Goal: Contribute content: Contribute content

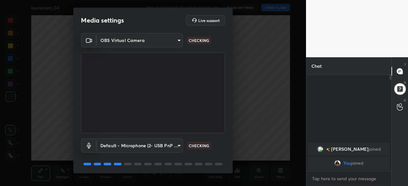
scroll to position [23, 0]
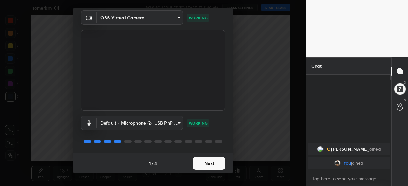
click at [176, 121] on body "1 2 3 4 5 6 7 C X Z C X Z E E Erase all H H Isomerism_04 WAS SCHEDULED TO START…" at bounding box center [204, 93] width 408 height 186
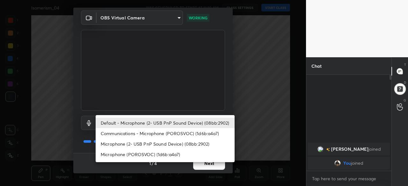
click at [244, 121] on div at bounding box center [204, 93] width 408 height 186
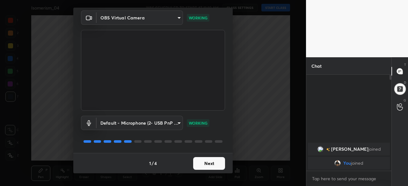
click at [213, 162] on button "Next" at bounding box center [209, 163] width 32 height 13
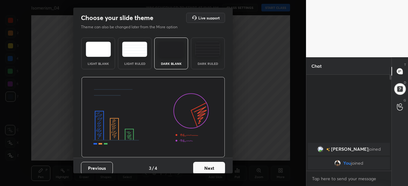
click at [215, 165] on button "Next" at bounding box center [209, 168] width 32 height 13
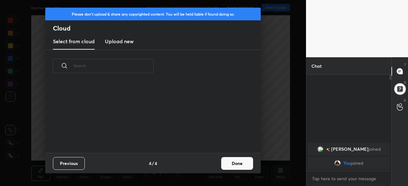
click at [237, 164] on button "Done" at bounding box center [237, 163] width 32 height 13
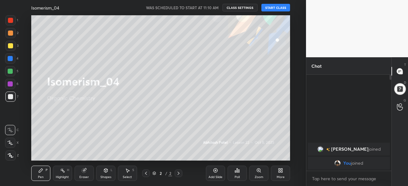
click at [281, 7] on button "START CLASS" at bounding box center [275, 8] width 29 height 8
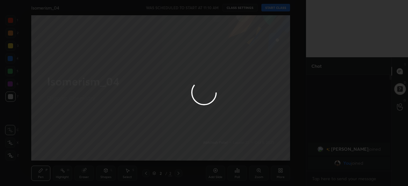
type textarea "x"
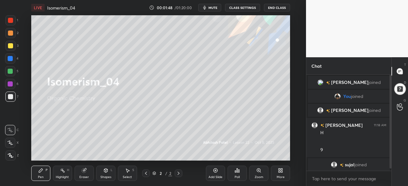
scroll to position [2, 0]
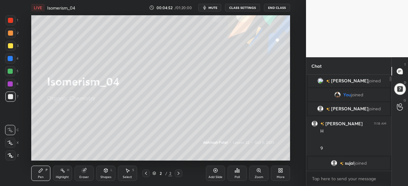
scroll to position [31730, 31595]
click at [215, 171] on icon at bounding box center [216, 171] width 2 height 2
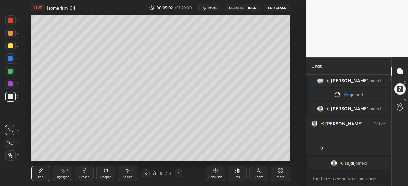
click at [11, 141] on icon at bounding box center [10, 143] width 6 height 4
click at [84, 174] on div "Eraser" at bounding box center [84, 173] width 19 height 15
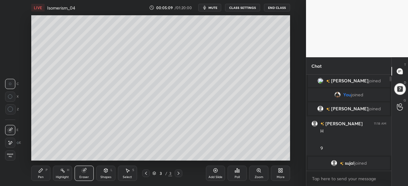
click at [9, 142] on icon at bounding box center [9, 141] width 1 height 1
click at [40, 171] on icon at bounding box center [41, 171] width 4 height 4
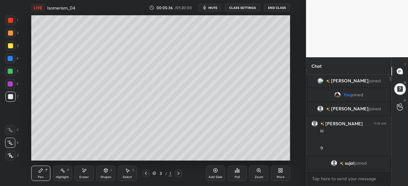
click at [11, 157] on icon at bounding box center [11, 156] width 6 height 4
click at [86, 171] on icon at bounding box center [84, 170] width 5 height 5
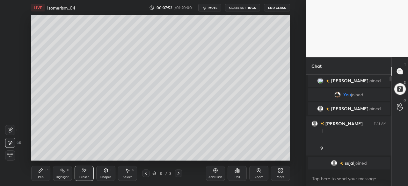
click at [42, 176] on div "Pen" at bounding box center [41, 177] width 6 height 3
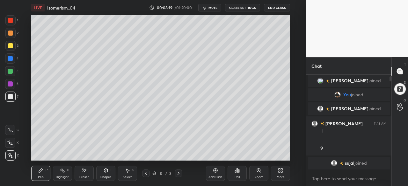
click at [217, 174] on div "Add Slide" at bounding box center [215, 173] width 19 height 15
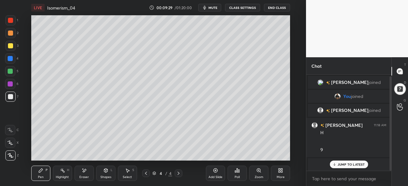
scroll to position [2, 0]
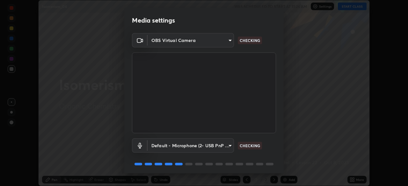
scroll to position [23, 0]
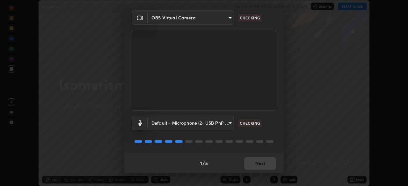
click at [228, 126] on body "Erase all Isomerism_04 WAS SCHEDULED TO START AT 11:24 AM Settings START CLASS …" at bounding box center [204, 93] width 408 height 186
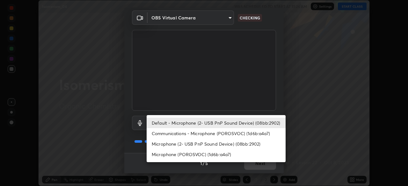
click at [240, 145] on li "Microphone (2- USB PnP Sound Device) (08bb:2902)" at bounding box center [216, 144] width 139 height 11
type input "9ce36a0de11d6466648b538d775a165e71166f80ed1dffff2507244cff38b4a0"
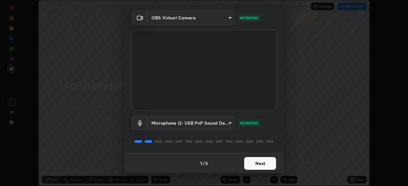
click at [263, 164] on button "Next" at bounding box center [260, 163] width 32 height 13
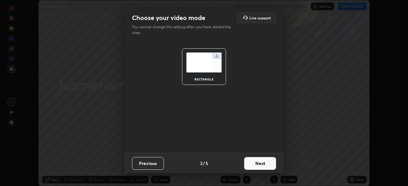
scroll to position [0, 0]
click at [266, 164] on button "Next" at bounding box center [260, 163] width 32 height 13
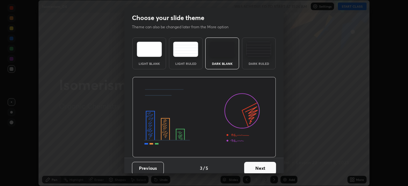
click at [270, 166] on button "Next" at bounding box center [260, 168] width 32 height 13
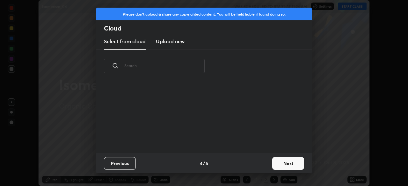
click at [279, 159] on button "Next" at bounding box center [288, 163] width 32 height 13
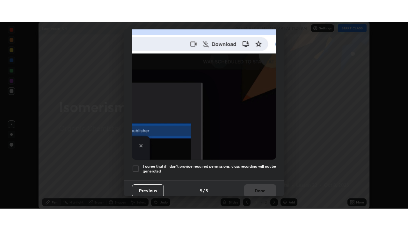
scroll to position [153, 0]
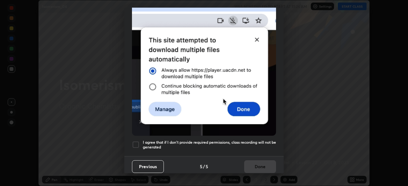
click at [262, 142] on h5 "I agree that if I don't provide required permissions, class recording will not …" at bounding box center [209, 145] width 133 height 10
click at [265, 161] on button "Done" at bounding box center [260, 167] width 32 height 13
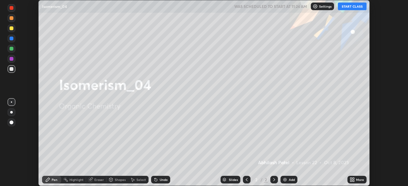
click at [353, 179] on icon at bounding box center [354, 179] width 2 height 2
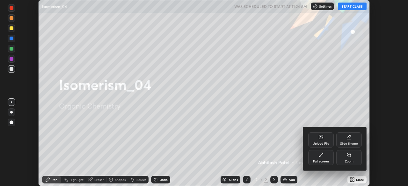
click at [327, 158] on div "Full screen" at bounding box center [321, 157] width 26 height 15
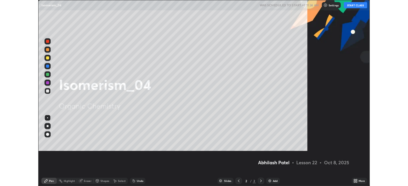
scroll to position [230, 408]
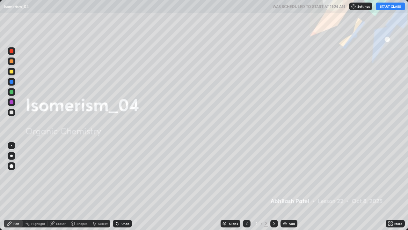
click at [390, 6] on button "START CLASS" at bounding box center [390, 7] width 29 height 8
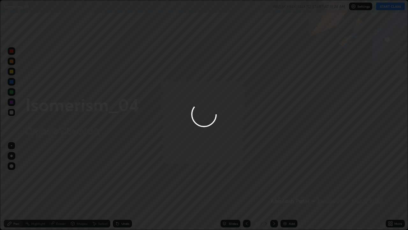
click at [290, 186] on div at bounding box center [204, 115] width 408 height 230
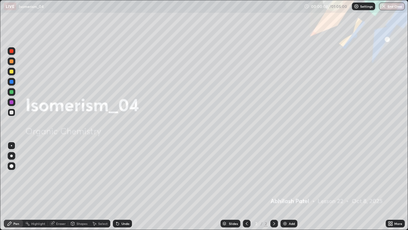
click at [292, 186] on div "Add" at bounding box center [289, 223] width 17 height 8
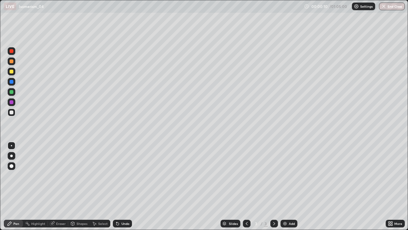
click at [11, 156] on div at bounding box center [11, 155] width 3 height 3
click at [119, 186] on div "Undo" at bounding box center [122, 223] width 19 height 8
click at [122, 186] on div "Undo" at bounding box center [122, 223] width 19 height 8
click at [127, 186] on div "Undo" at bounding box center [122, 223] width 19 height 8
click at [120, 186] on div "Undo" at bounding box center [122, 223] width 19 height 8
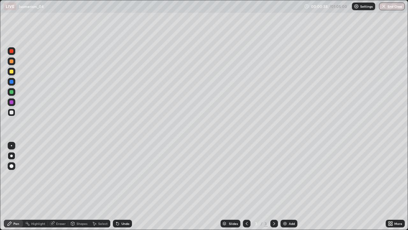
click at [123, 186] on div "Undo" at bounding box center [122, 223] width 19 height 8
click at [124, 186] on div "Undo" at bounding box center [122, 223] width 19 height 8
click at [123, 186] on div "Undo" at bounding box center [122, 223] width 19 height 8
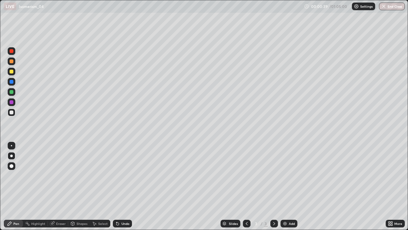
click at [124, 186] on div "Undo" at bounding box center [125, 223] width 8 height 3
click at [289, 186] on div "Add" at bounding box center [292, 223] width 6 height 3
click at [123, 186] on div "Undo" at bounding box center [122, 223] width 19 height 8
click at [124, 186] on div "Undo" at bounding box center [122, 223] width 19 height 8
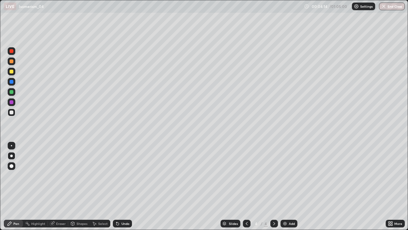
click at [82, 186] on div "Shapes" at bounding box center [79, 223] width 22 height 8
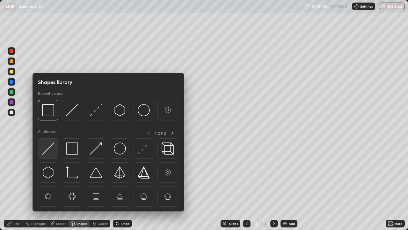
click at [49, 149] on img at bounding box center [48, 148] width 12 height 12
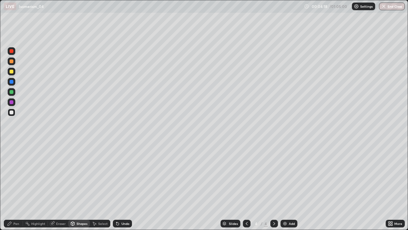
click at [16, 186] on div "Pen" at bounding box center [16, 223] width 6 height 3
click at [123, 186] on div "Undo" at bounding box center [125, 223] width 8 height 3
click at [122, 186] on div "Undo" at bounding box center [125, 223] width 8 height 3
click at [129, 186] on div "Undo" at bounding box center [122, 223] width 19 height 8
click at [130, 186] on div "Undo" at bounding box center [122, 223] width 19 height 8
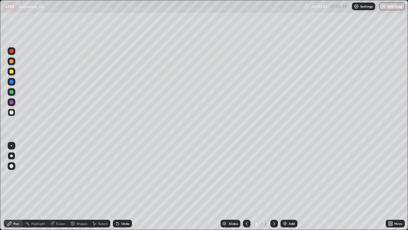
click at [127, 186] on div "Undo" at bounding box center [125, 223] width 8 height 3
click at [124, 186] on div "Undo" at bounding box center [125, 223] width 8 height 3
click at [125, 186] on div "Undo" at bounding box center [122, 223] width 19 height 8
click at [129, 186] on div "Undo" at bounding box center [122, 223] width 19 height 8
click at [63, 186] on div "Eraser" at bounding box center [61, 223] width 10 height 3
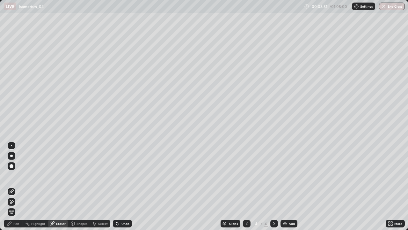
click at [15, 186] on div "Pen" at bounding box center [13, 223] width 19 height 8
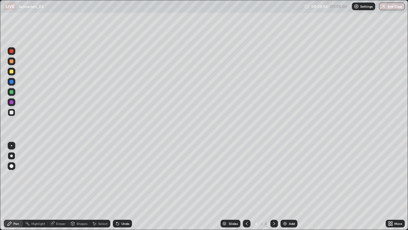
click at [99, 186] on div "Select" at bounding box center [103, 223] width 10 height 3
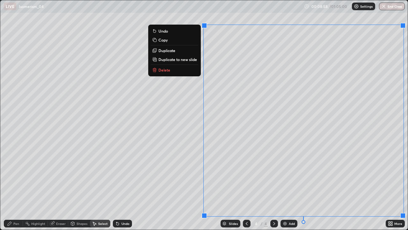
click at [189, 58] on p "Duplicate to new slide" at bounding box center [177, 59] width 39 height 5
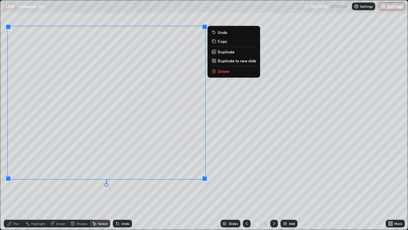
click at [255, 147] on div "0 ° Undo Copy Duplicate Duplicate to new slide Delete" at bounding box center [203, 114] width 407 height 229
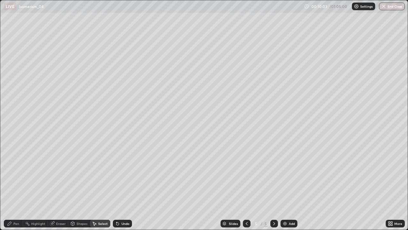
click at [17, 186] on div "Pen" at bounding box center [16, 223] width 6 height 3
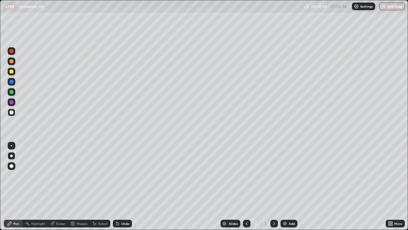
click at [129, 186] on div "Undo" at bounding box center [122, 223] width 19 height 8
click at [126, 186] on div "Undo" at bounding box center [125, 223] width 8 height 3
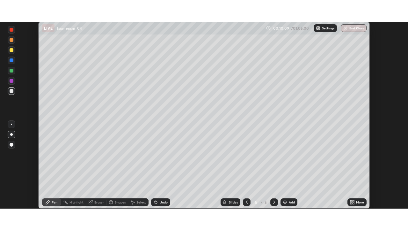
scroll to position [31689, 31467]
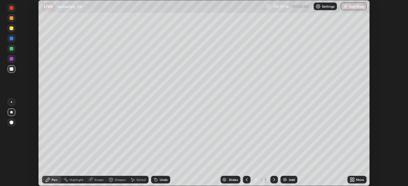
click at [353, 179] on icon at bounding box center [354, 179] width 2 height 2
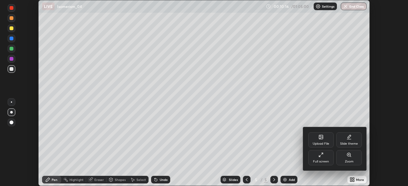
click at [322, 162] on div "Full screen" at bounding box center [321, 161] width 16 height 3
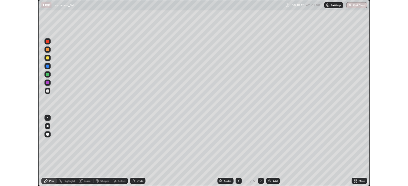
scroll to position [230, 408]
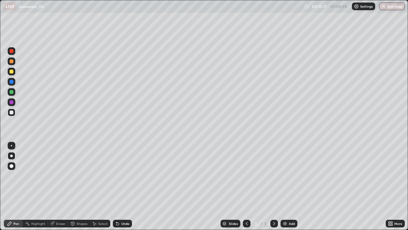
click at [128, 186] on div "Undo" at bounding box center [125, 223] width 8 height 3
click at [125, 186] on div "Undo" at bounding box center [125, 223] width 8 height 3
click at [126, 186] on div "Undo" at bounding box center [122, 223] width 19 height 8
click at [122, 186] on div "Undo" at bounding box center [125, 223] width 8 height 3
click at [122, 186] on div "Undo" at bounding box center [122, 223] width 19 height 8
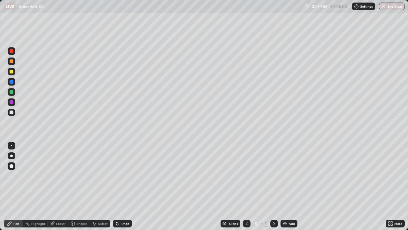
click at [126, 186] on div "Undo" at bounding box center [122, 223] width 19 height 8
click at [246, 186] on icon at bounding box center [246, 223] width 5 height 5
click at [60, 186] on div "Eraser" at bounding box center [58, 223] width 20 height 8
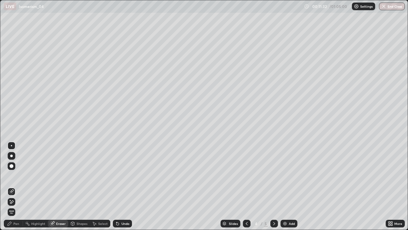
click at [59, 186] on div "Eraser" at bounding box center [61, 223] width 10 height 3
click at [15, 186] on div "Pen" at bounding box center [13, 223] width 19 height 8
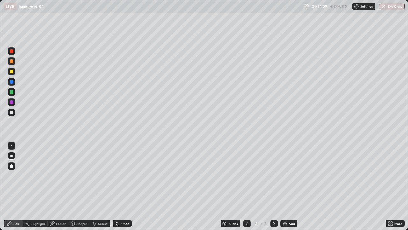
click at [276, 186] on icon at bounding box center [274, 223] width 5 height 5
click at [249, 186] on div at bounding box center [247, 223] width 8 height 8
click at [274, 186] on icon at bounding box center [274, 223] width 2 height 3
click at [62, 186] on div "Eraser" at bounding box center [61, 223] width 10 height 3
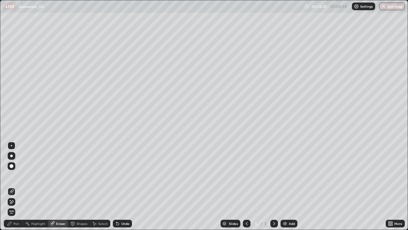
click at [11, 186] on span "Erase all" at bounding box center [11, 212] width 7 height 4
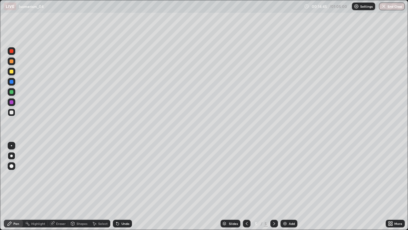
click at [124, 186] on div "Undo" at bounding box center [125, 223] width 8 height 3
click at [63, 186] on div "Eraser" at bounding box center [61, 223] width 10 height 3
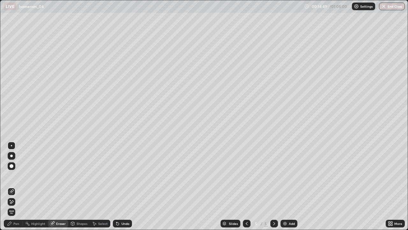
click at [17, 186] on div "Pen" at bounding box center [16, 223] width 6 height 3
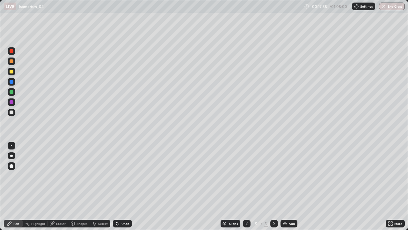
click at [289, 186] on div "Add" at bounding box center [292, 223] width 6 height 3
click at [122, 186] on div "Undo" at bounding box center [122, 223] width 19 height 8
click at [124, 186] on div "Undo" at bounding box center [122, 223] width 19 height 8
click at [123, 186] on div "Undo" at bounding box center [122, 223] width 19 height 8
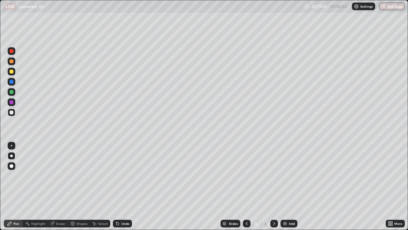
click at [126, 186] on div "Undo" at bounding box center [122, 223] width 19 height 8
click at [292, 186] on div "Add" at bounding box center [292, 223] width 6 height 3
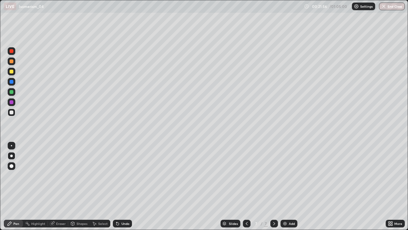
click at [120, 186] on div "Undo" at bounding box center [122, 223] width 19 height 8
click at [124, 186] on div "Undo" at bounding box center [125, 223] width 8 height 3
click at [15, 152] on div at bounding box center [12, 155] width 8 height 10
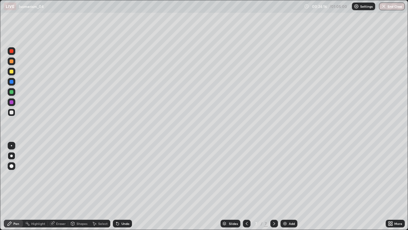
click at [122, 186] on div "Undo" at bounding box center [122, 223] width 19 height 8
click at [124, 186] on div "Undo" at bounding box center [125, 223] width 8 height 3
click at [295, 186] on div "Add" at bounding box center [289, 223] width 17 height 8
click at [124, 186] on div "Undo" at bounding box center [125, 223] width 8 height 3
click at [126, 186] on div "Undo" at bounding box center [125, 223] width 8 height 3
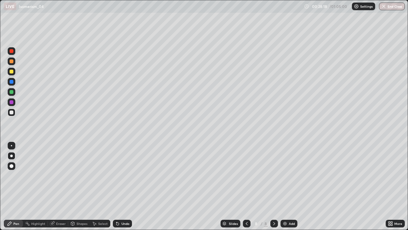
click at [130, 186] on div "Undo" at bounding box center [122, 223] width 19 height 8
click at [127, 186] on div "Undo" at bounding box center [125, 223] width 8 height 3
click at [124, 186] on div "Undo" at bounding box center [125, 223] width 8 height 3
click at [123, 186] on div "Undo" at bounding box center [125, 223] width 8 height 3
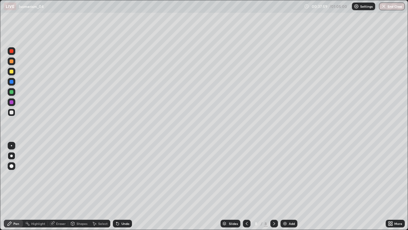
click at [291, 186] on div "Add" at bounding box center [292, 223] width 6 height 3
click at [122, 186] on div "Undo" at bounding box center [122, 223] width 19 height 8
click at [123, 186] on div "Undo" at bounding box center [122, 223] width 19 height 8
click at [130, 186] on div "Undo" at bounding box center [122, 223] width 19 height 8
click at [122, 186] on div "Undo" at bounding box center [125, 223] width 8 height 3
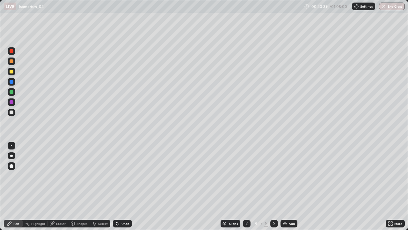
click at [123, 186] on div "Undo" at bounding box center [125, 223] width 8 height 3
click at [120, 186] on div "Undo" at bounding box center [122, 223] width 19 height 8
click at [119, 186] on div "Undo" at bounding box center [122, 223] width 19 height 8
click at [120, 186] on div "Undo" at bounding box center [122, 223] width 19 height 8
click at [82, 186] on div "Shapes" at bounding box center [82, 223] width 11 height 3
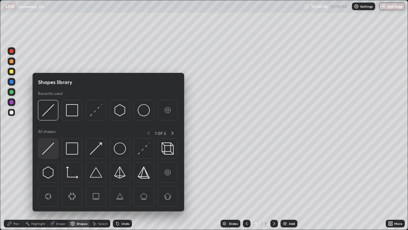
click at [55, 147] on div at bounding box center [48, 148] width 20 height 20
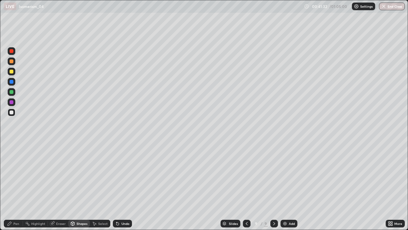
click at [126, 186] on div "Undo" at bounding box center [125, 223] width 8 height 3
click at [124, 186] on div "Undo" at bounding box center [125, 223] width 8 height 3
click at [18, 186] on div "Pen" at bounding box center [16, 223] width 6 height 3
click at [100, 186] on div "Select" at bounding box center [103, 223] width 10 height 3
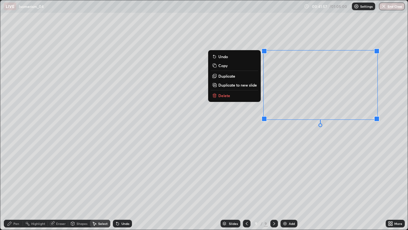
click at [250, 86] on p "Duplicate to new slide" at bounding box center [237, 84] width 39 height 5
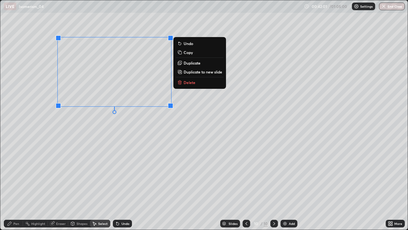
click at [88, 134] on div "0 ° Undo Copy Duplicate Duplicate to new slide Delete" at bounding box center [203, 114] width 407 height 229
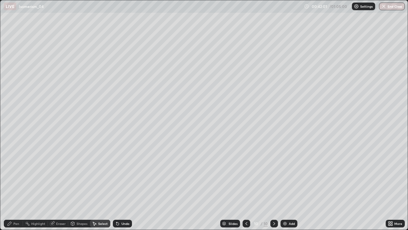
click at [11, 186] on icon at bounding box center [9, 223] width 5 height 5
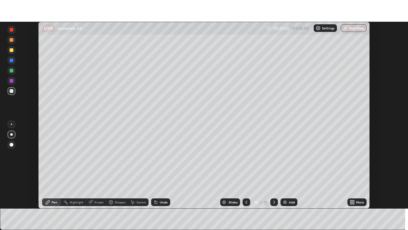
scroll to position [31689, 31467]
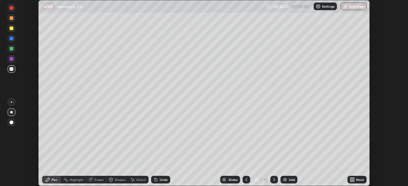
click at [351, 179] on icon at bounding box center [351, 179] width 2 height 2
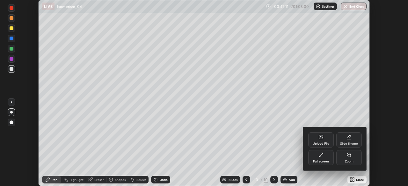
click at [318, 158] on div "Full screen" at bounding box center [321, 157] width 26 height 15
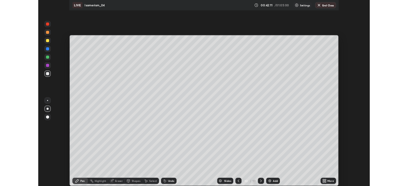
scroll to position [230, 408]
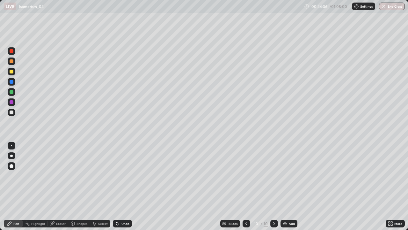
click at [129, 186] on div "Undo" at bounding box center [122, 223] width 19 height 8
click at [128, 186] on div "Undo" at bounding box center [125, 223] width 8 height 3
click at [246, 186] on icon at bounding box center [246, 223] width 5 height 5
click at [273, 186] on icon at bounding box center [274, 223] width 5 height 5
click at [290, 186] on div "Add" at bounding box center [292, 223] width 6 height 3
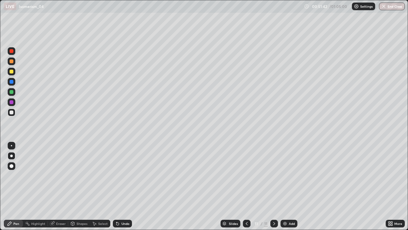
click at [82, 186] on div "Shapes" at bounding box center [79, 223] width 22 height 8
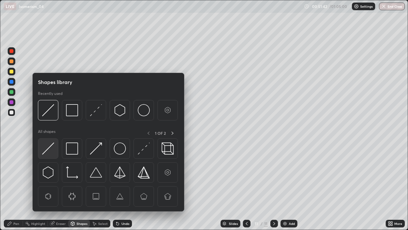
click at [55, 148] on div at bounding box center [48, 148] width 20 height 20
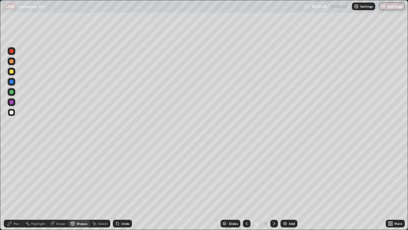
click at [14, 186] on div "Pen" at bounding box center [16, 223] width 6 height 3
click at [128, 186] on div "Undo" at bounding box center [122, 223] width 19 height 8
click at [292, 186] on div "Add" at bounding box center [289, 223] width 17 height 8
click at [246, 186] on icon at bounding box center [246, 223] width 5 height 5
click at [273, 186] on icon at bounding box center [274, 223] width 5 height 5
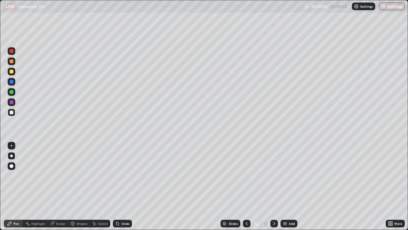
click at [126, 186] on div "Undo" at bounding box center [125, 223] width 8 height 3
click at [118, 186] on icon at bounding box center [117, 223] width 3 height 3
click at [119, 186] on div "Undo" at bounding box center [122, 223] width 19 height 8
click at [117, 186] on icon at bounding box center [117, 223] width 3 height 3
click at [119, 186] on div "Undo" at bounding box center [122, 223] width 19 height 8
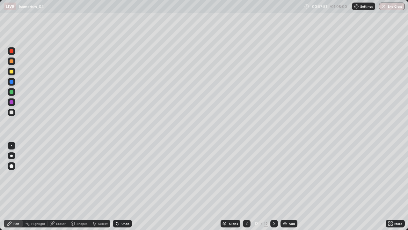
click at [118, 186] on div "Undo" at bounding box center [122, 223] width 19 height 8
click at [116, 186] on icon at bounding box center [117, 223] width 5 height 5
click at [115, 186] on div "Undo" at bounding box center [122, 223] width 19 height 8
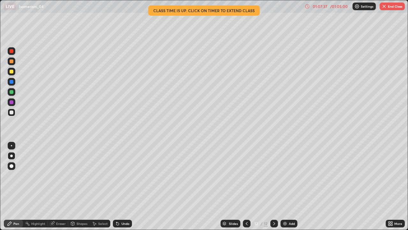
click at [383, 6] on img "button" at bounding box center [384, 6] width 5 height 5
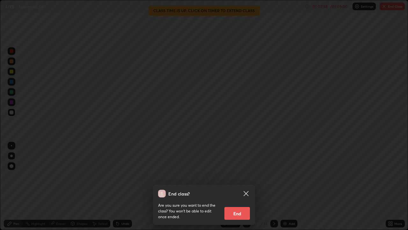
click at [240, 186] on button "End" at bounding box center [237, 213] width 26 height 13
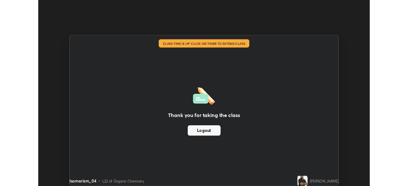
scroll to position [31689, 31467]
